Goal: Task Accomplishment & Management: Use online tool/utility

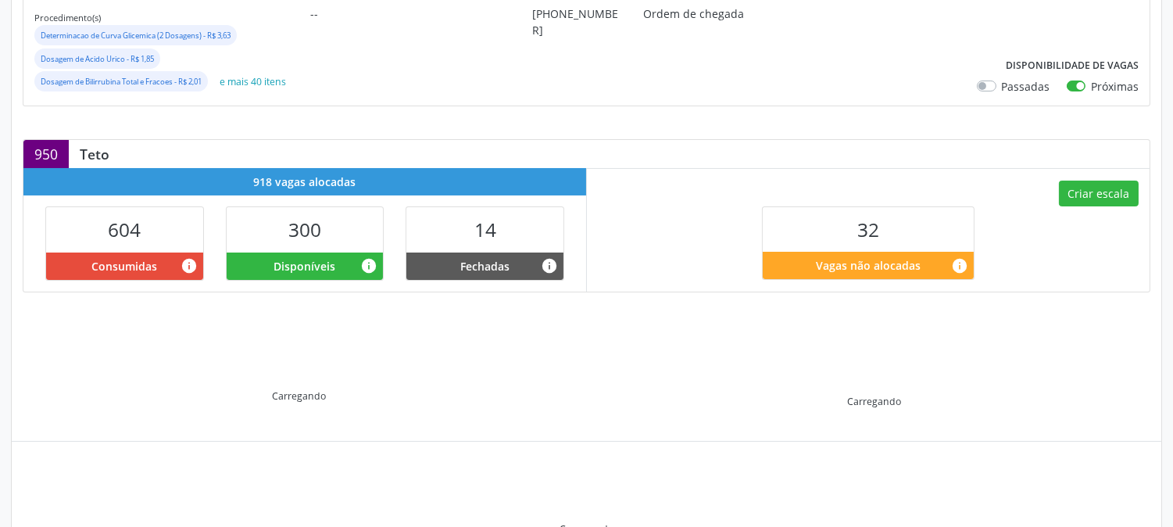
scroll to position [347, 0]
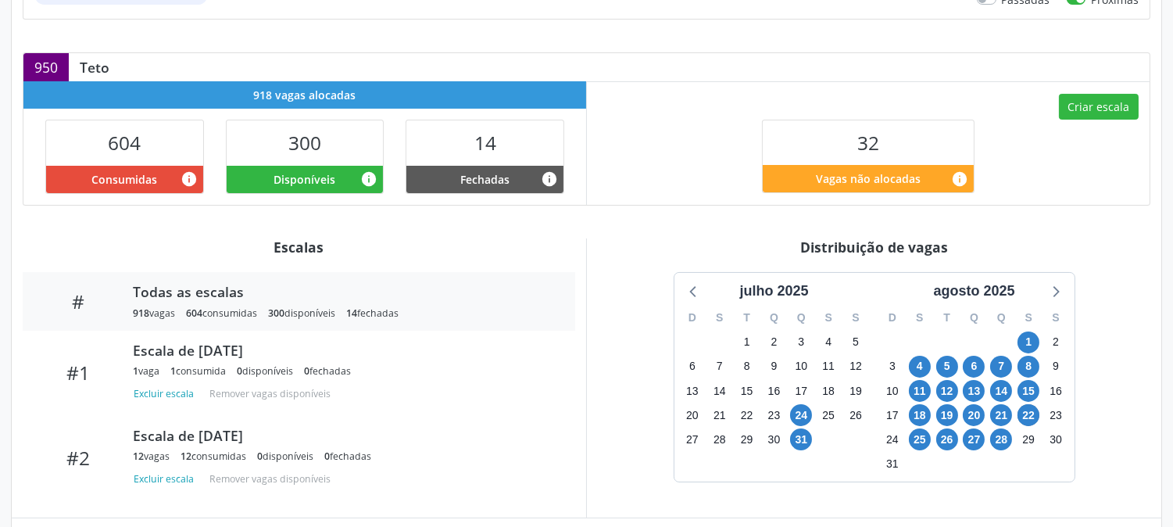
click at [661, 328] on div "julho 2025 D S T Q Q S S 29 30 1 2 3 4 5 6 7 8 9 10 11 12 13 14 15 16 17 18 19 …" at bounding box center [874, 377] width 553 height 210
click at [975, 440] on span "27" at bounding box center [974, 439] width 22 height 22
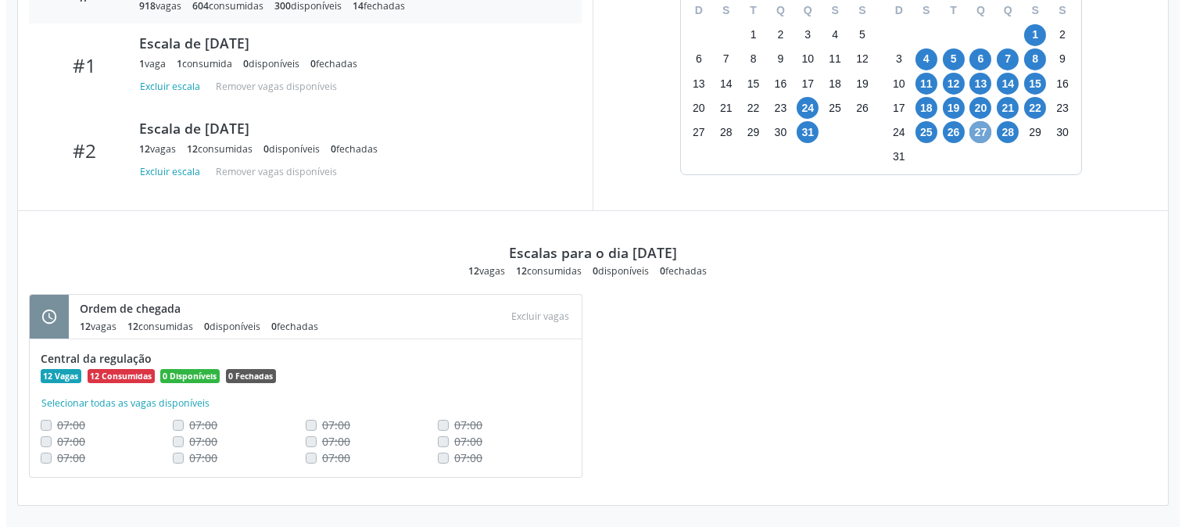
scroll to position [134, 0]
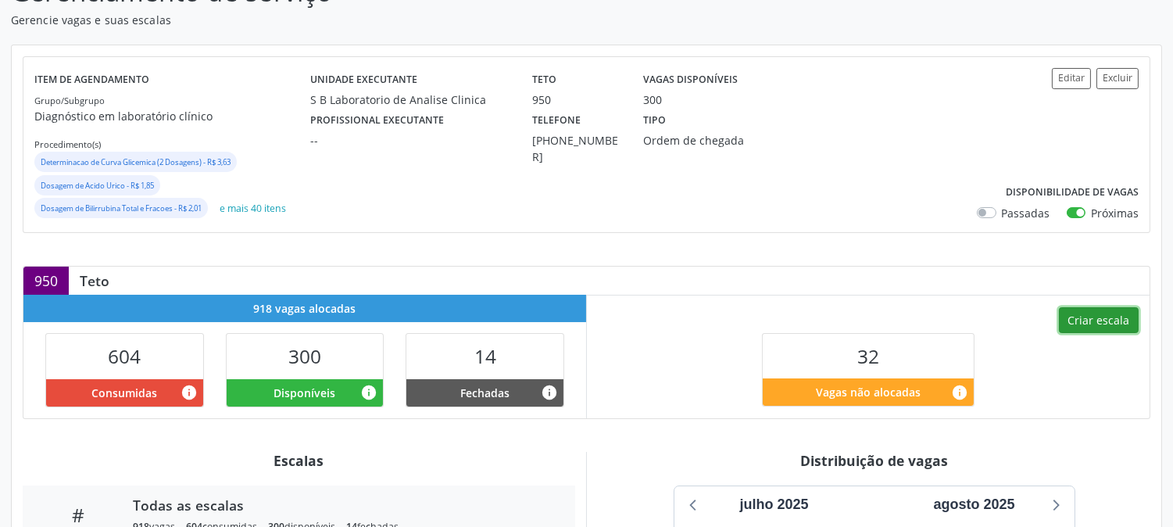
click at [1127, 316] on button "Criar escala" at bounding box center [1099, 320] width 80 height 27
select select "7"
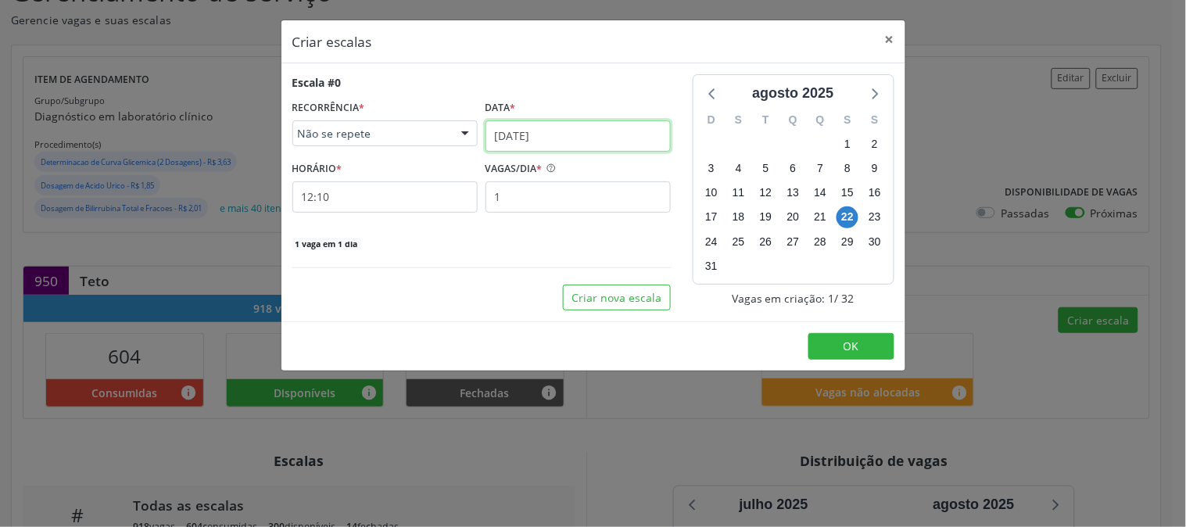
click at [576, 121] on input "[DATE]" at bounding box center [577, 135] width 185 height 31
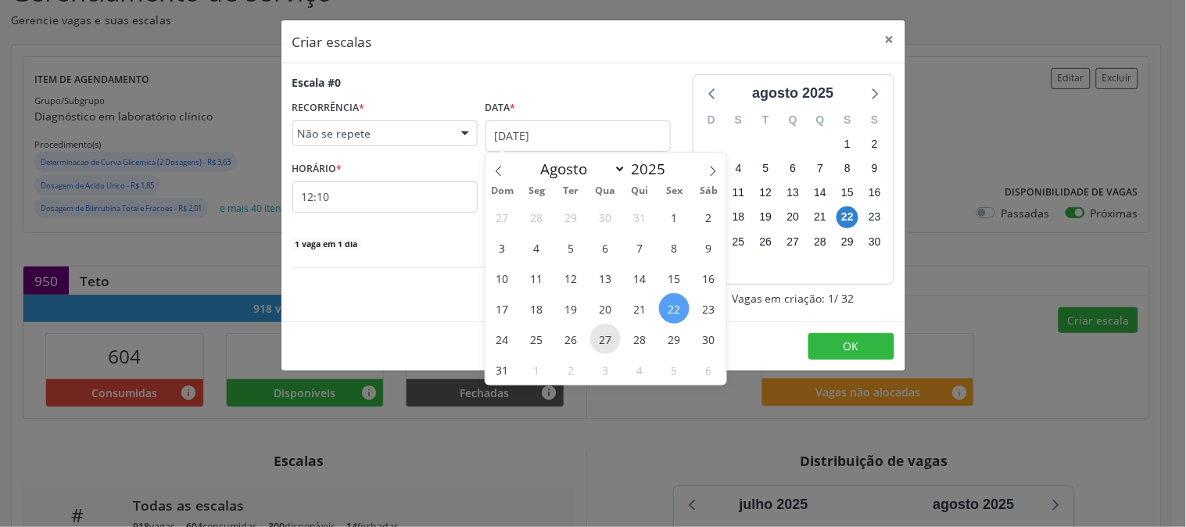
click at [614, 342] on span "27" at bounding box center [605, 339] width 30 height 30
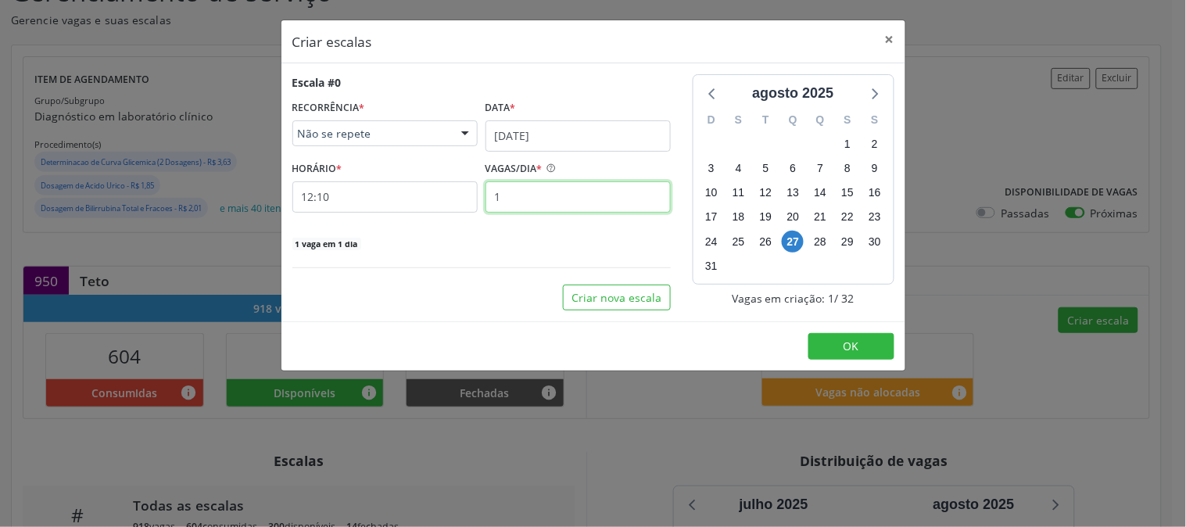
click at [549, 188] on input "1" at bounding box center [577, 196] width 185 height 31
type input "12"
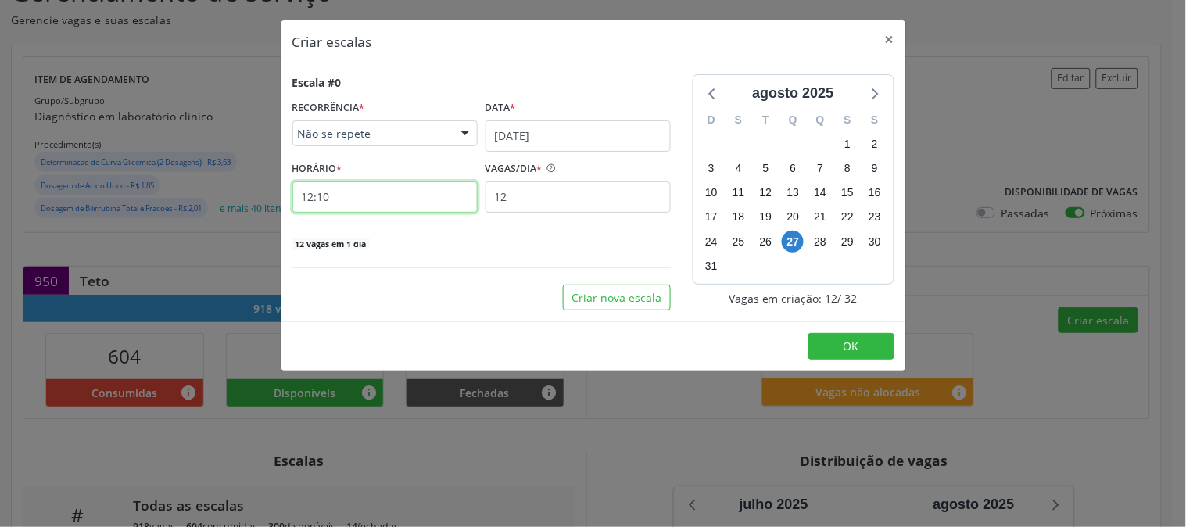
click at [446, 206] on input "12:10" at bounding box center [384, 196] width 185 height 31
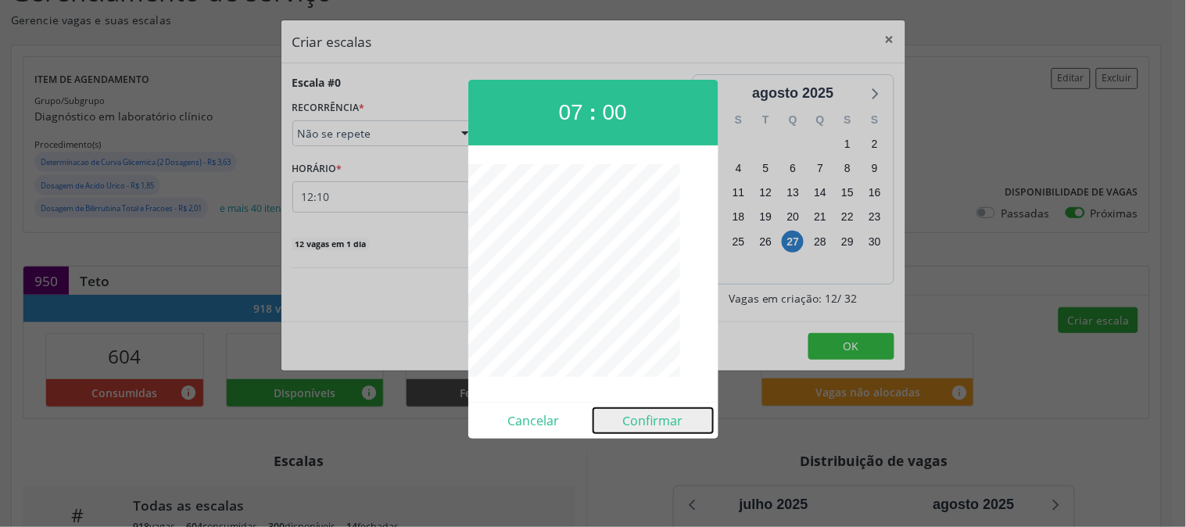
click at [666, 415] on button "Confirmar" at bounding box center [653, 420] width 120 height 25
type input "07:00"
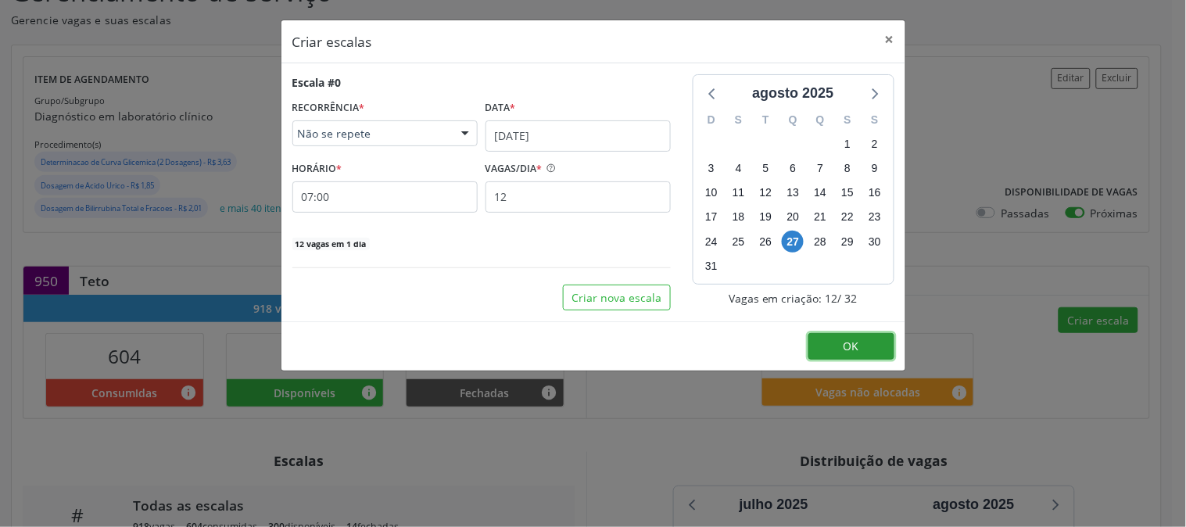
click at [819, 353] on button "OK" at bounding box center [851, 346] width 86 height 27
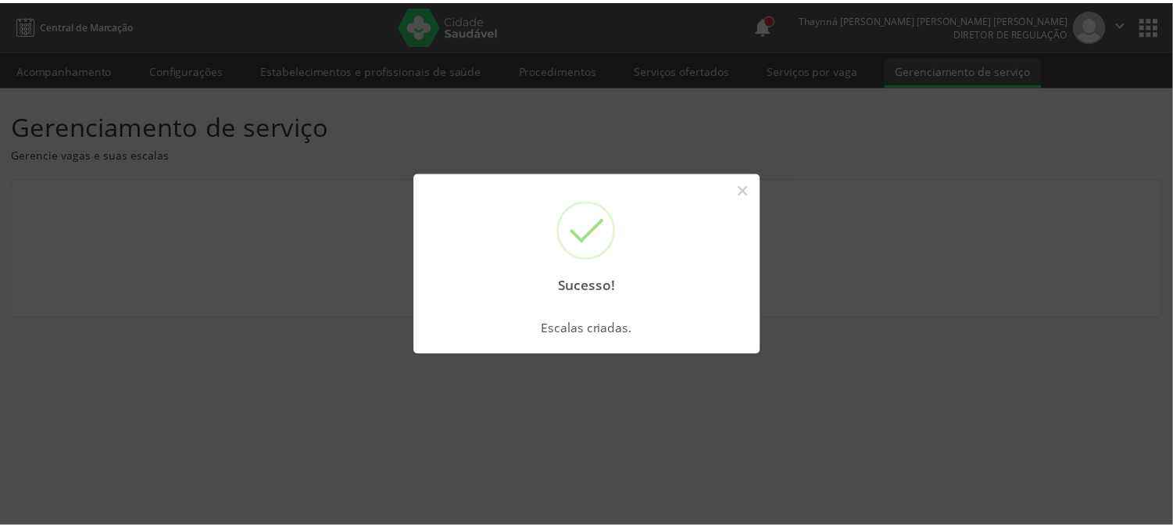
scroll to position [0, 0]
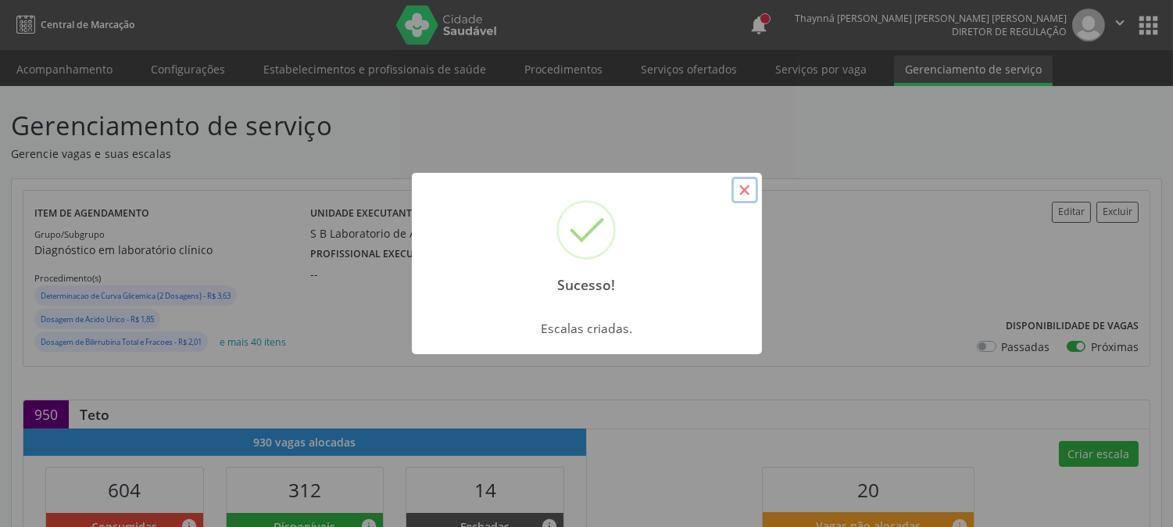
click at [745, 188] on button "×" at bounding box center [745, 190] width 27 height 27
